Goal: Information Seeking & Learning: Learn about a topic

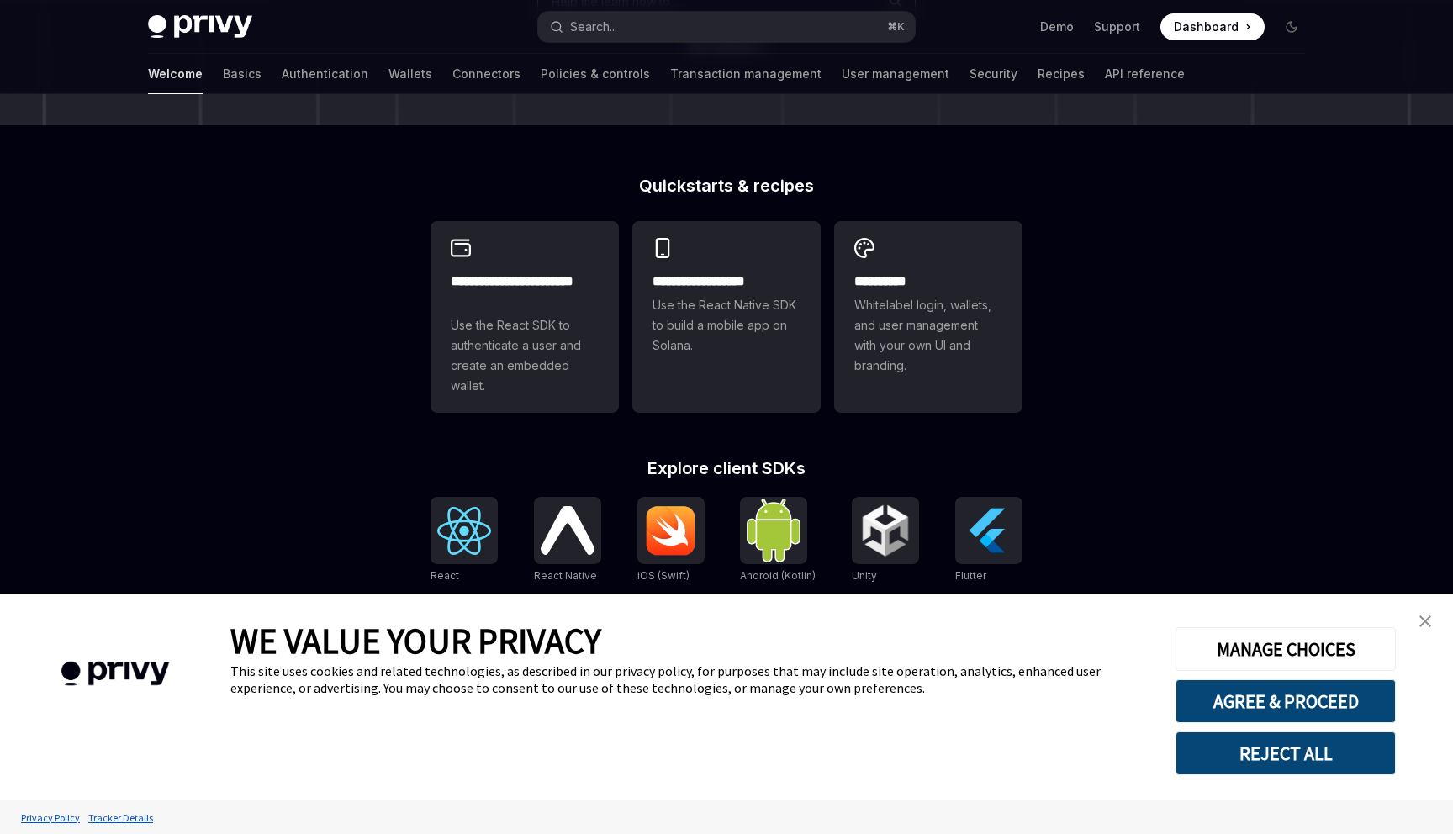
scroll to position [354, 0]
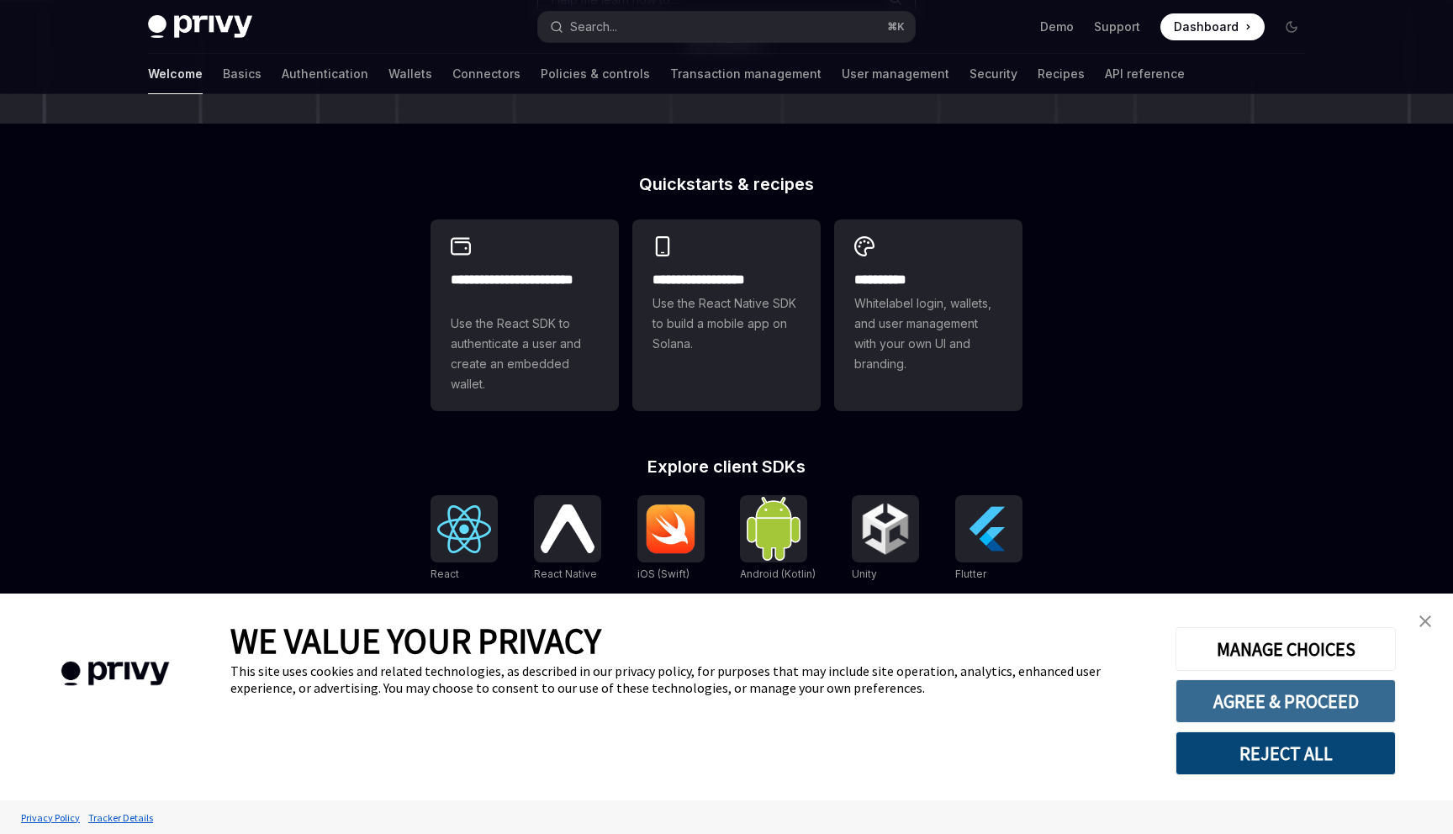
click at [1286, 706] on button "AGREE & PROCEED" at bounding box center [1285, 701] width 220 height 44
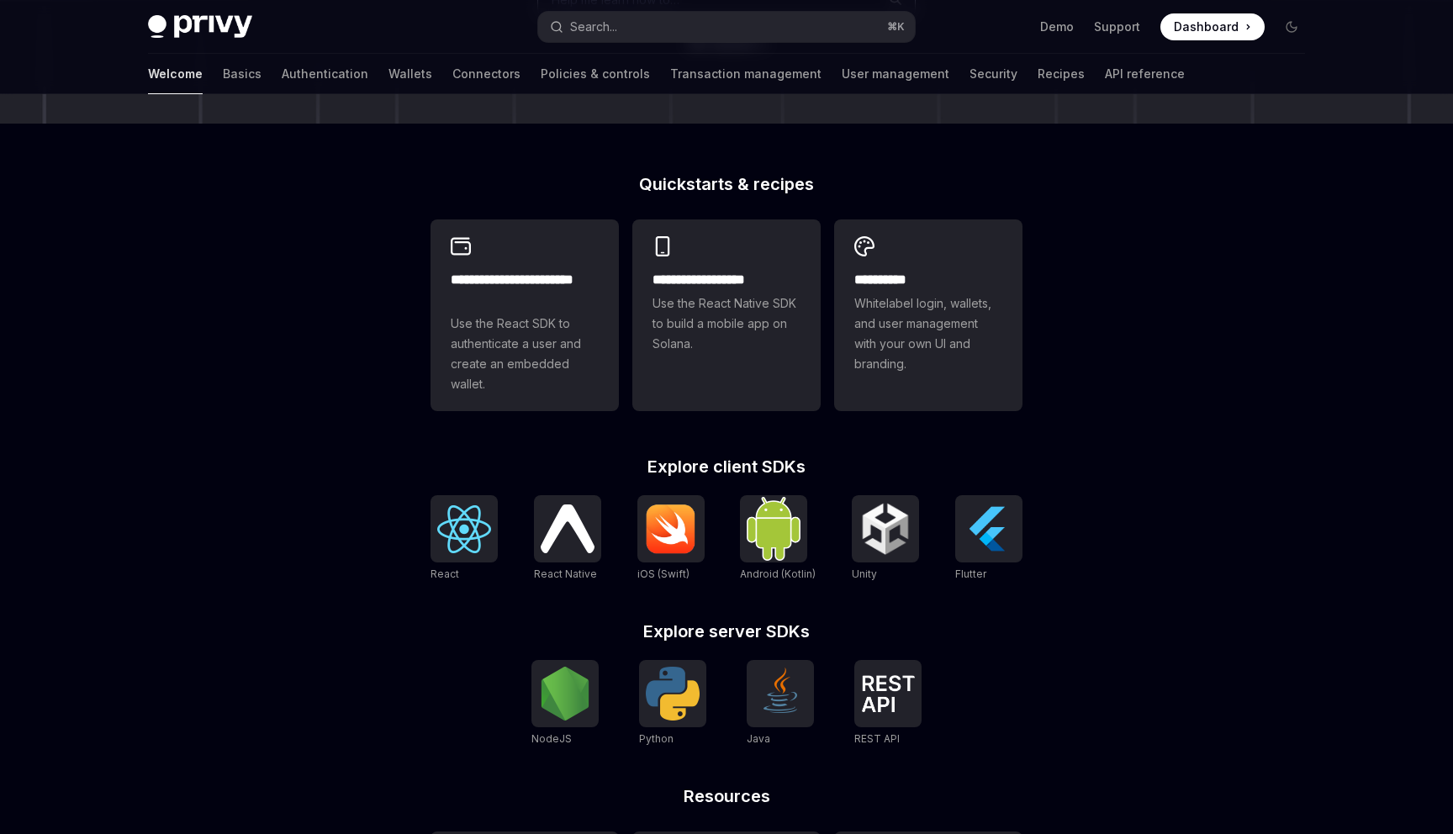
scroll to position [543, 0]
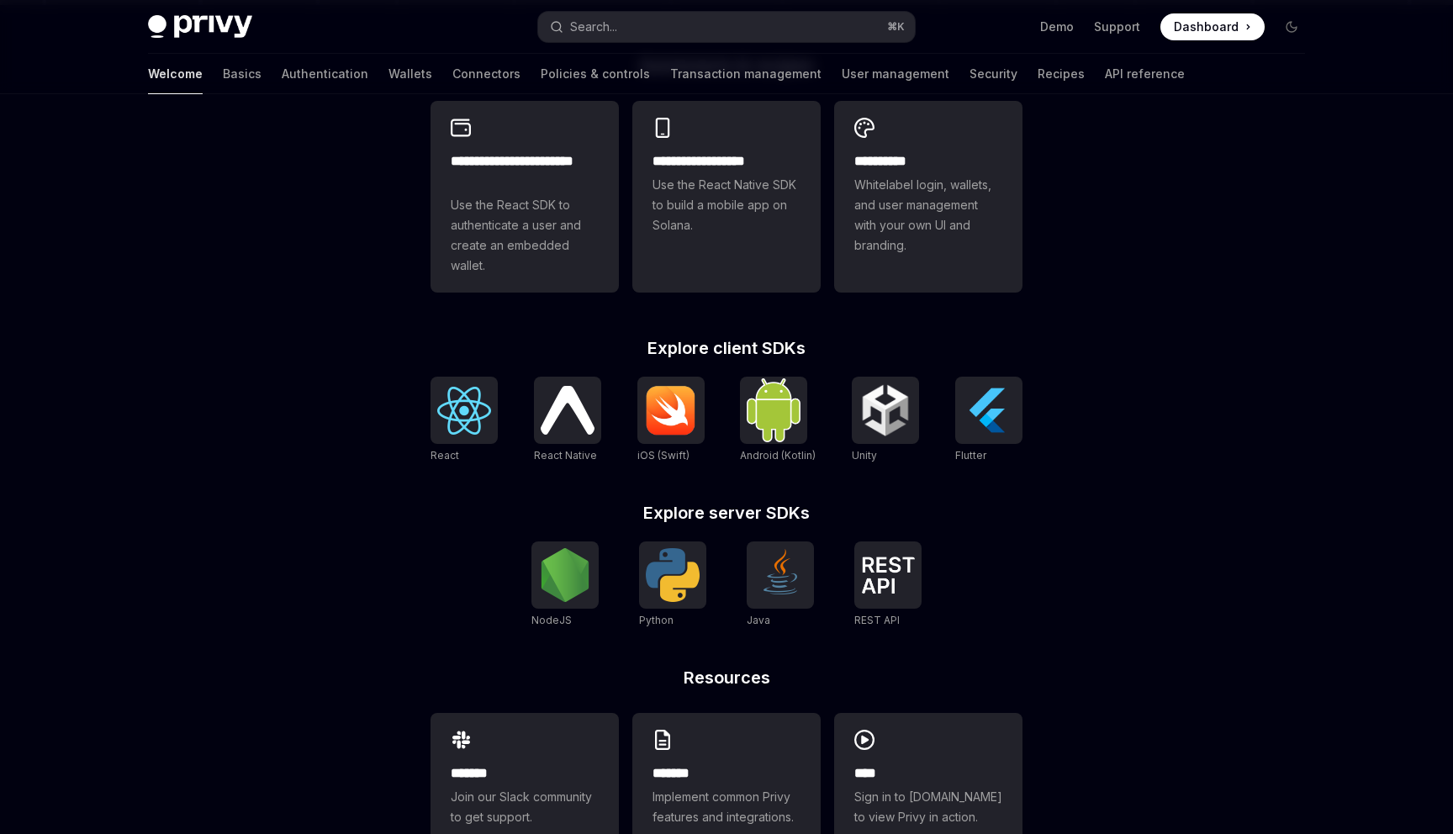
scroll to position [458, 0]
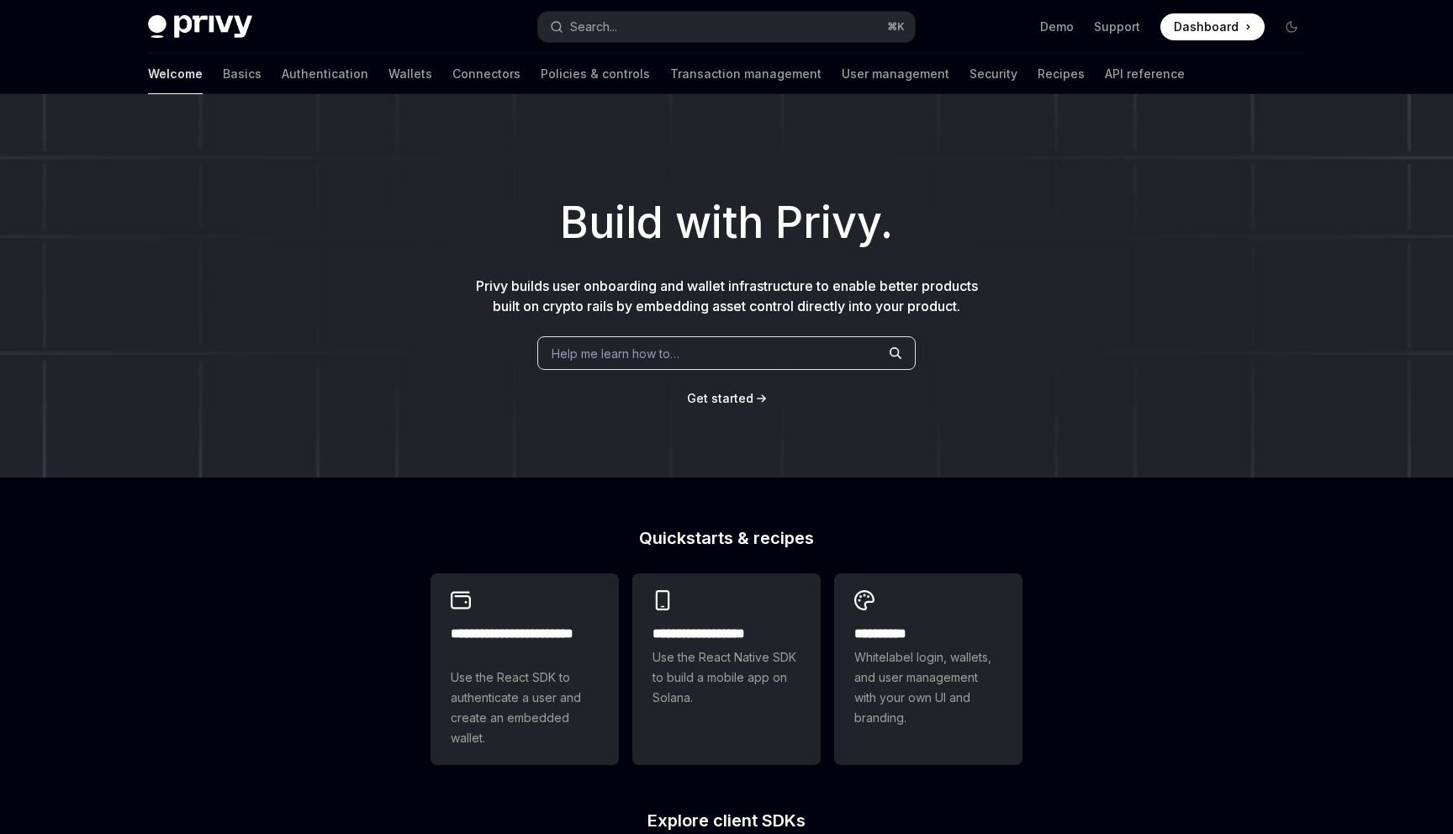
click at [874, 274] on div "Build with Privy. Privy builds user onboarding and wallet infrastructure to ena…" at bounding box center [726, 285] width 1453 height 383
